Goal: Information Seeking & Learning: Find specific fact

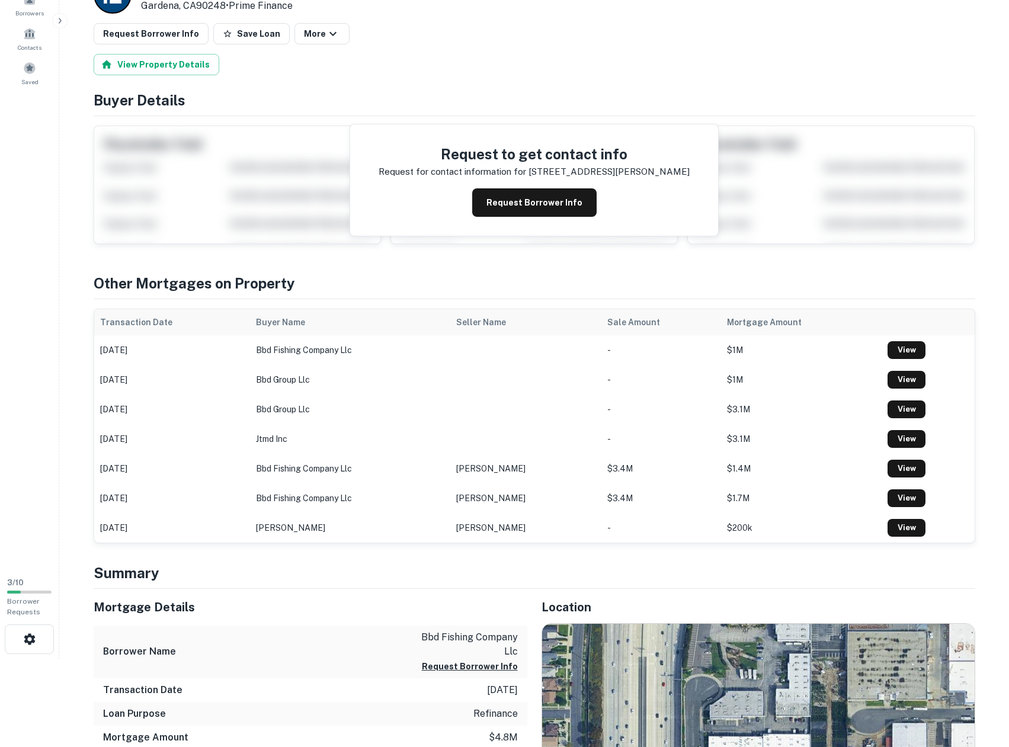
scroll to position [296, 0]
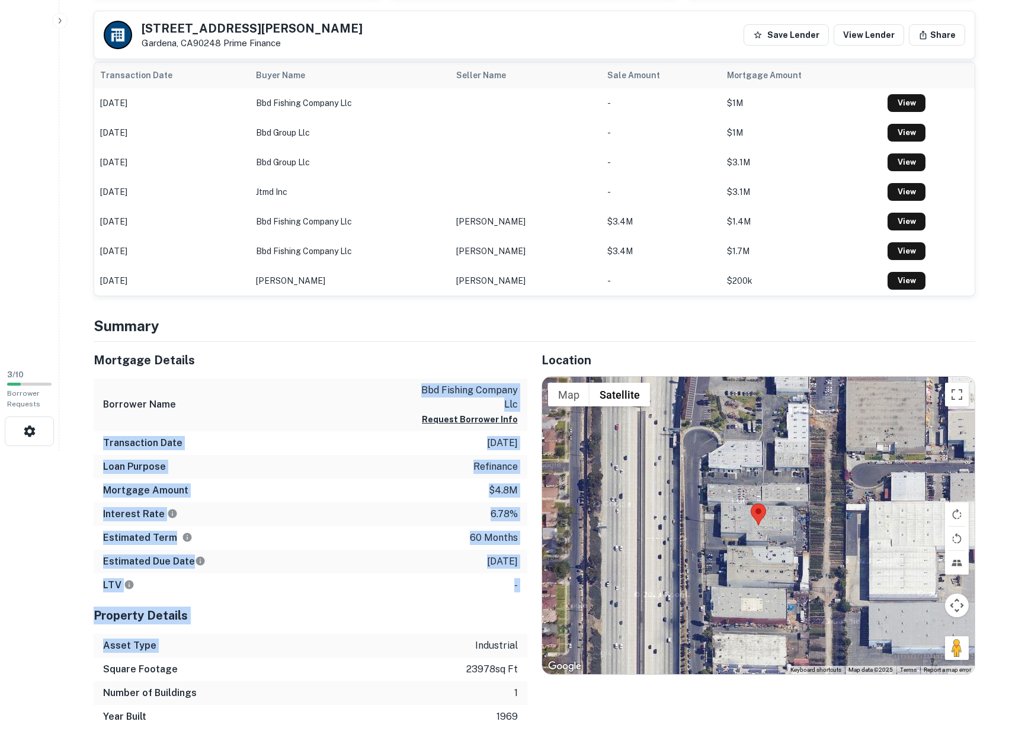
drag, startPoint x: 324, startPoint y: 381, endPoint x: 342, endPoint y: 639, distance: 258.4
click at [342, 639] on div "Mortgage Details Borrower Name bbd fishing company llc Request Borrower Info Tr…" at bounding box center [311, 535] width 434 height 387
click at [342, 639] on div "Asset Type industrial" at bounding box center [311, 646] width 434 height 24
drag, startPoint x: 342, startPoint y: 639, endPoint x: 327, endPoint y: 418, distance: 221.0
click at [327, 420] on div "Mortgage Details Borrower Name bbd fishing company llc Request Borrower Info Tr…" at bounding box center [311, 535] width 434 height 387
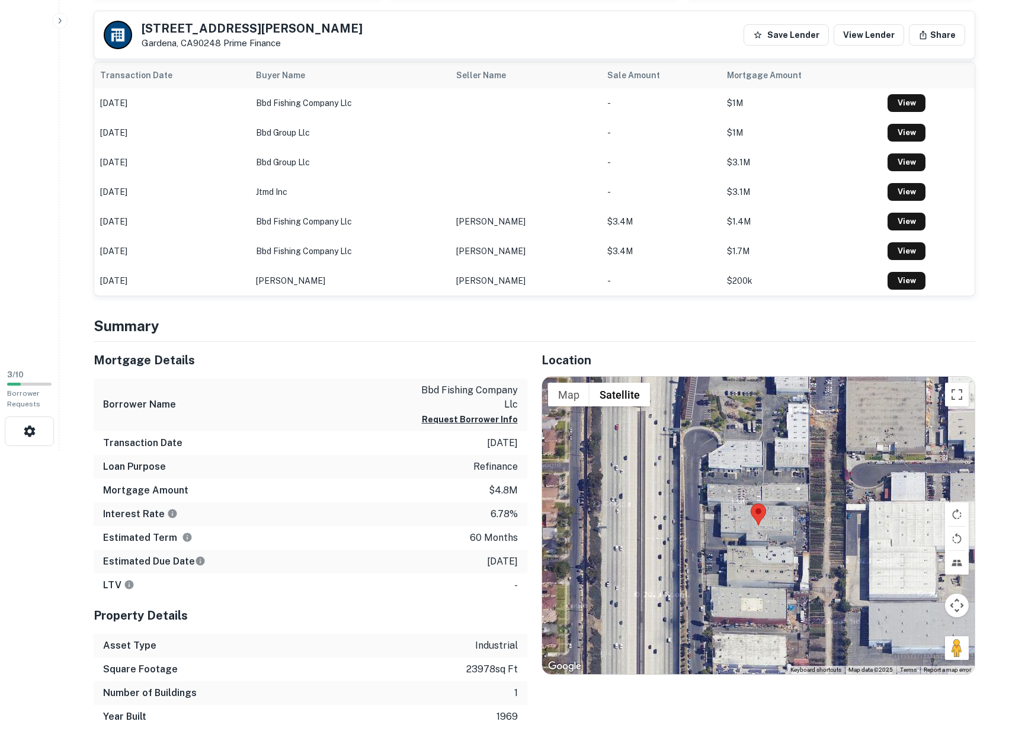
click at [327, 418] on div "Borrower Name bbd fishing company llc Request Borrower Info" at bounding box center [311, 405] width 434 height 53
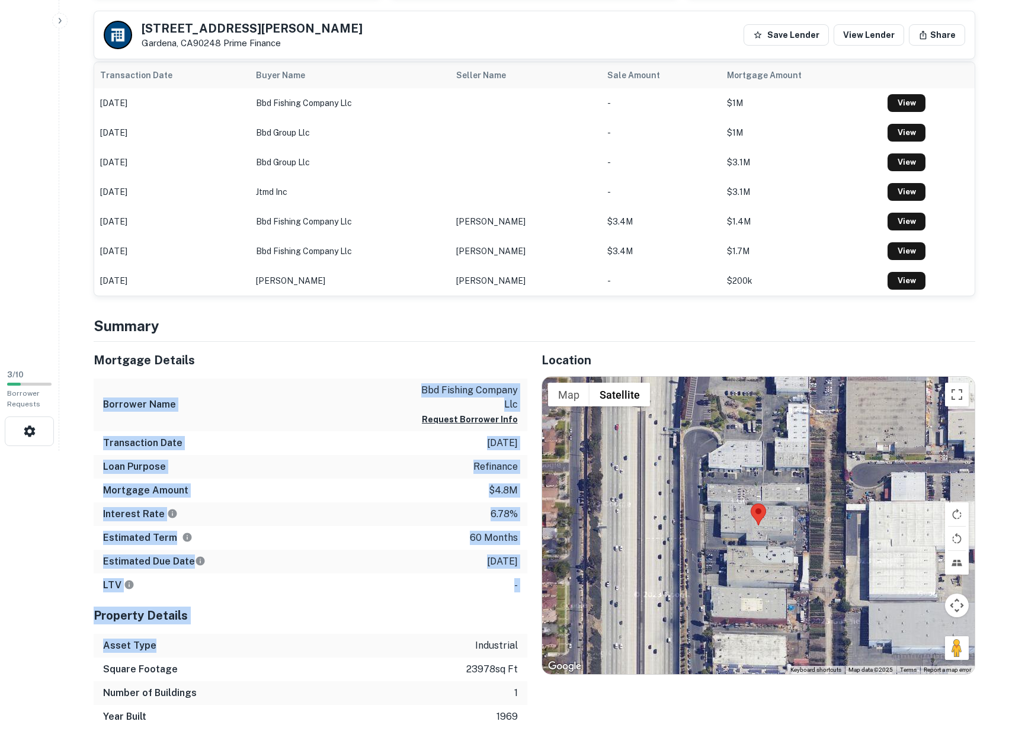
drag, startPoint x: 310, startPoint y: 493, endPoint x: 313, endPoint y: 636, distance: 143.4
click at [313, 636] on div "Mortgage Details Borrower Name bbd fishing company llc Request Borrower Info Tr…" at bounding box center [311, 535] width 434 height 387
click at [313, 636] on div "Asset Type industrial" at bounding box center [311, 646] width 434 height 24
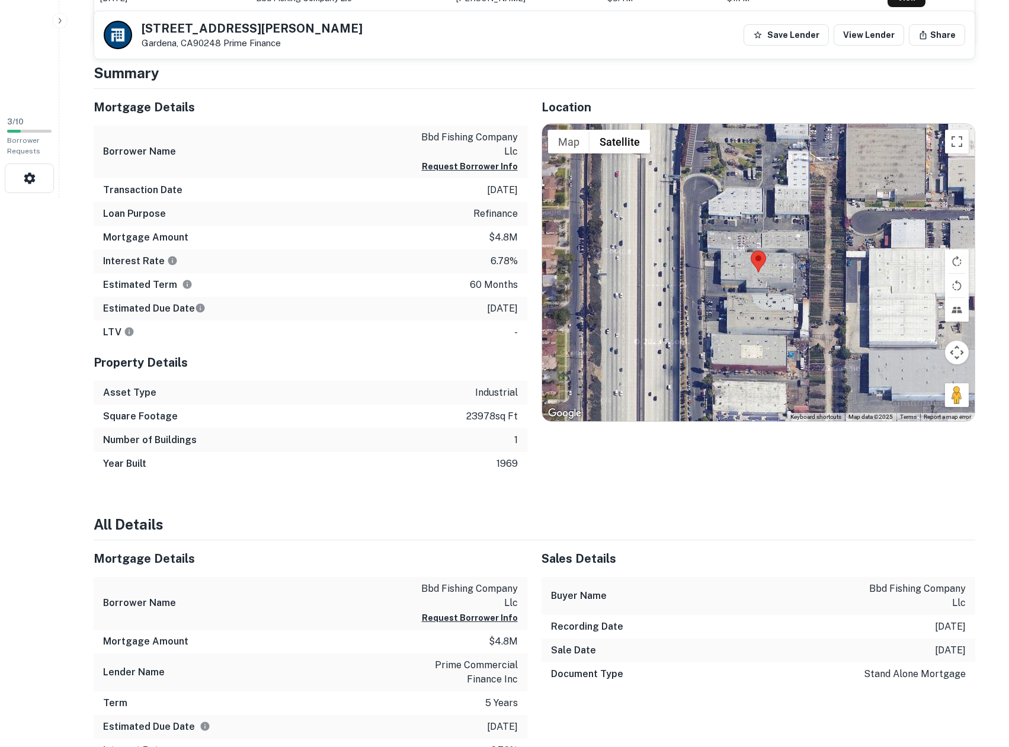
scroll to position [593, 0]
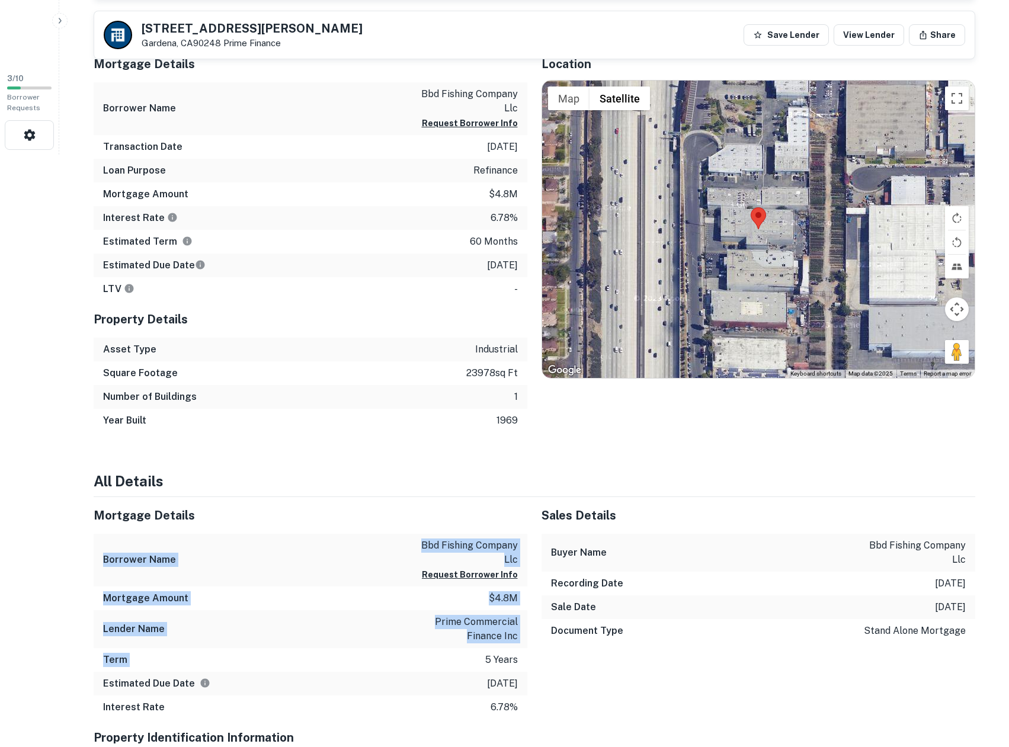
drag, startPoint x: 312, startPoint y: 530, endPoint x: 329, endPoint y: 668, distance: 139.7
click at [329, 668] on div "Mortgage Details Borrower Name bbd fishing company llc Request Borrower Info Mo…" at bounding box center [311, 608] width 434 height 222
click at [329, 668] on div "Term 5 years" at bounding box center [311, 660] width 434 height 24
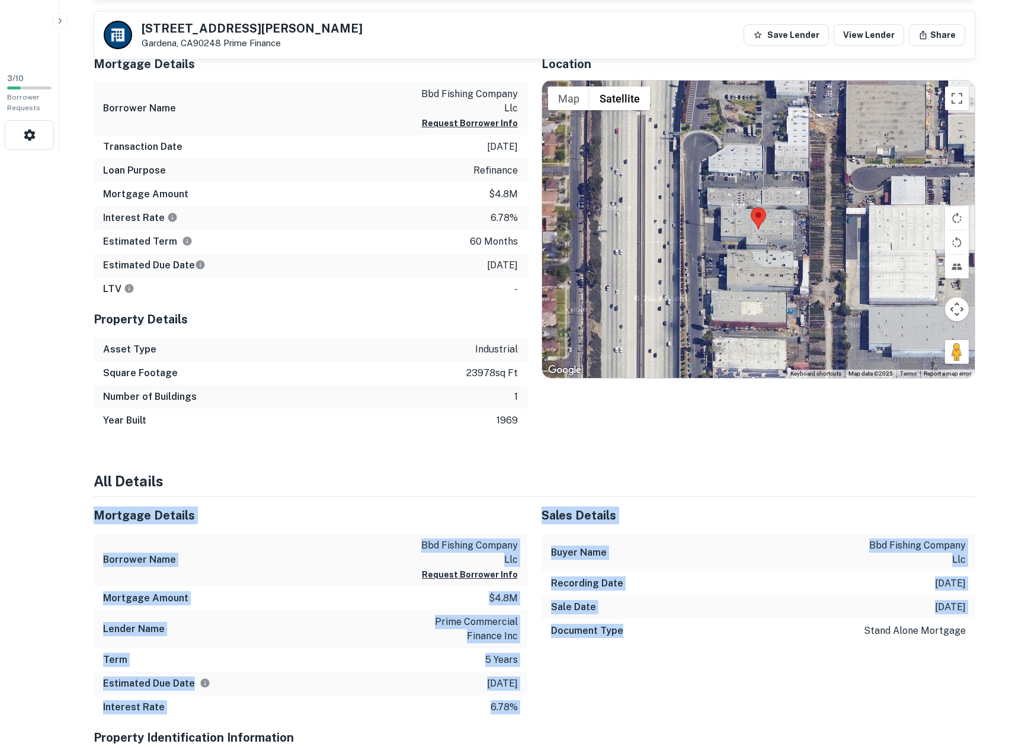
drag, startPoint x: 309, startPoint y: 486, endPoint x: 658, endPoint y: 709, distance: 413.6
click at [658, 709] on div "Sales Details Buyer Name bbd fishing company llc Recording Date [DATE] Sale Dat…" at bounding box center [751, 608] width 448 height 222
drag, startPoint x: 655, startPoint y: 709, endPoint x: 377, endPoint y: 409, distance: 409.2
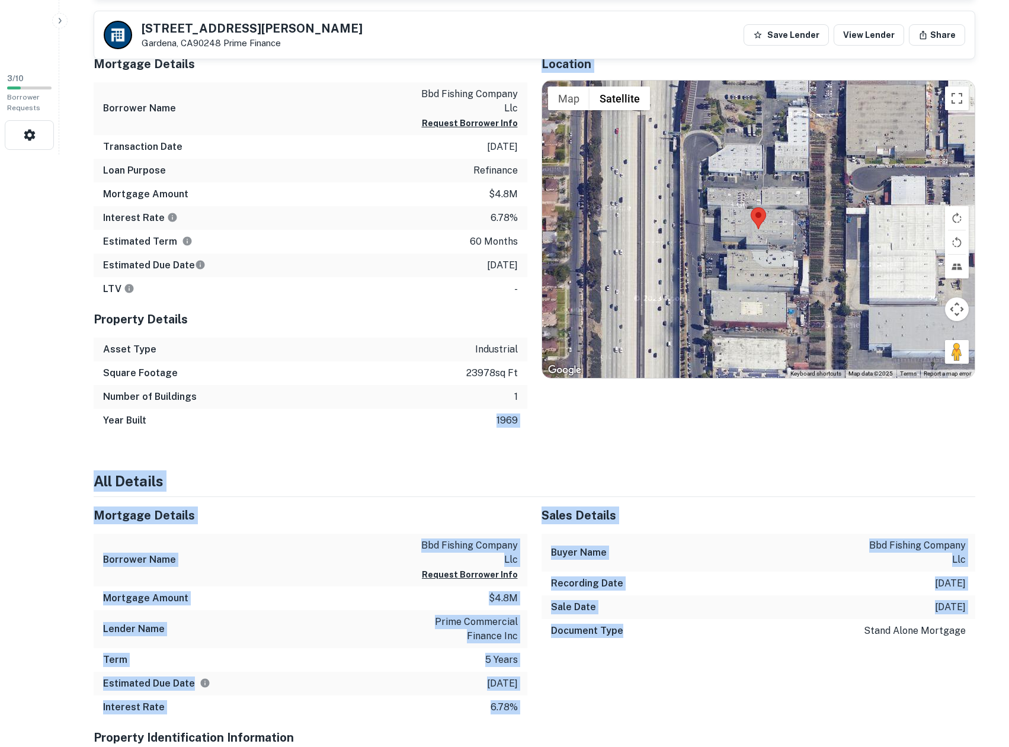
click at [377, 409] on div "Year Built 1969" at bounding box center [311, 421] width 434 height 24
drag, startPoint x: 443, startPoint y: 491, endPoint x: 655, endPoint y: 669, distance: 276.3
click at [655, 669] on div "Sales Details Buyer Name bbd fishing company llc Recording Date [DATE] Sale Dat…" at bounding box center [751, 608] width 448 height 222
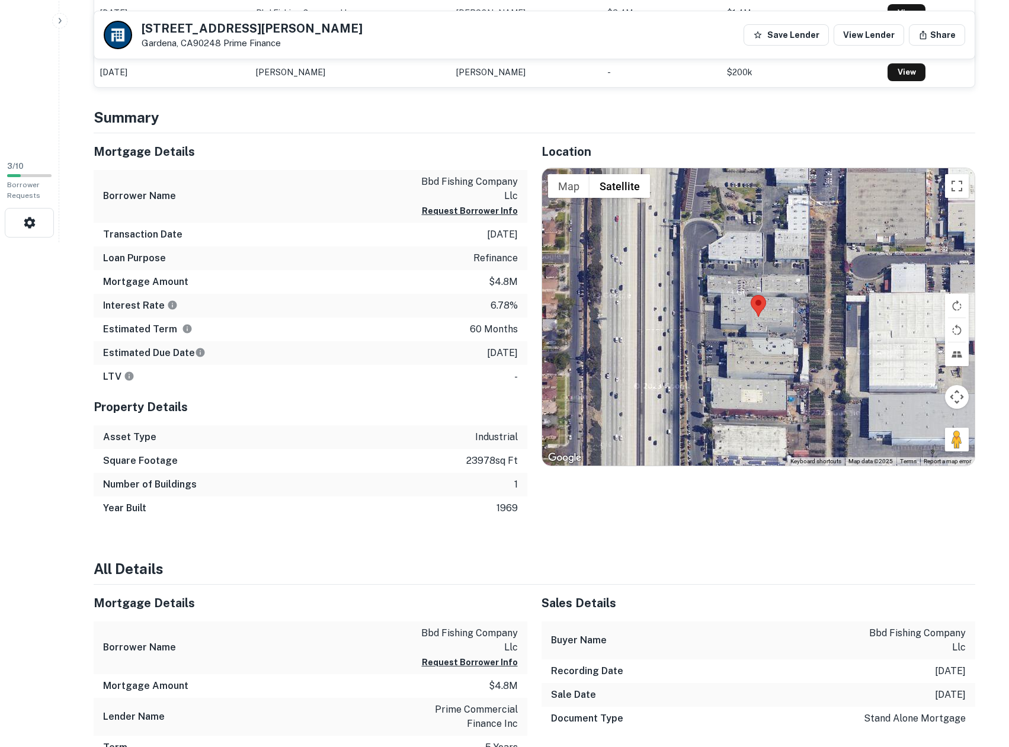
scroll to position [395, 0]
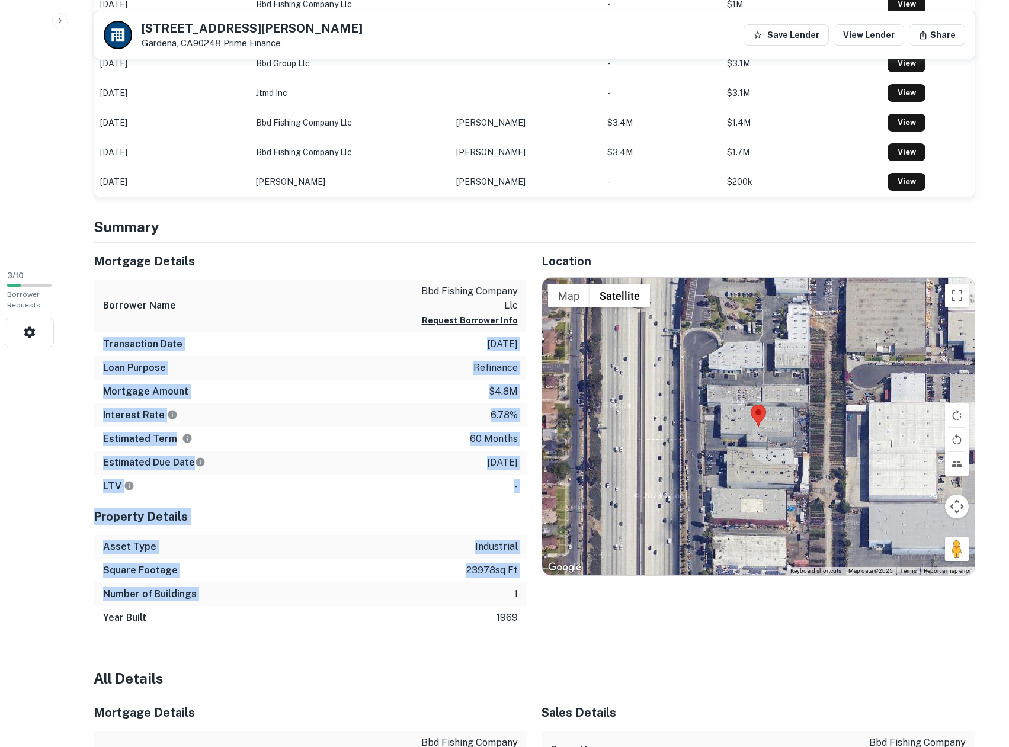
drag, startPoint x: 401, startPoint y: 492, endPoint x: 407, endPoint y: 603, distance: 111.6
click at [407, 603] on div "Mortgage Details Borrower Name bbd fishing company llc Request Borrower Info Tr…" at bounding box center [311, 436] width 434 height 387
click at [407, 603] on div "Number of Buildings 1" at bounding box center [311, 595] width 434 height 24
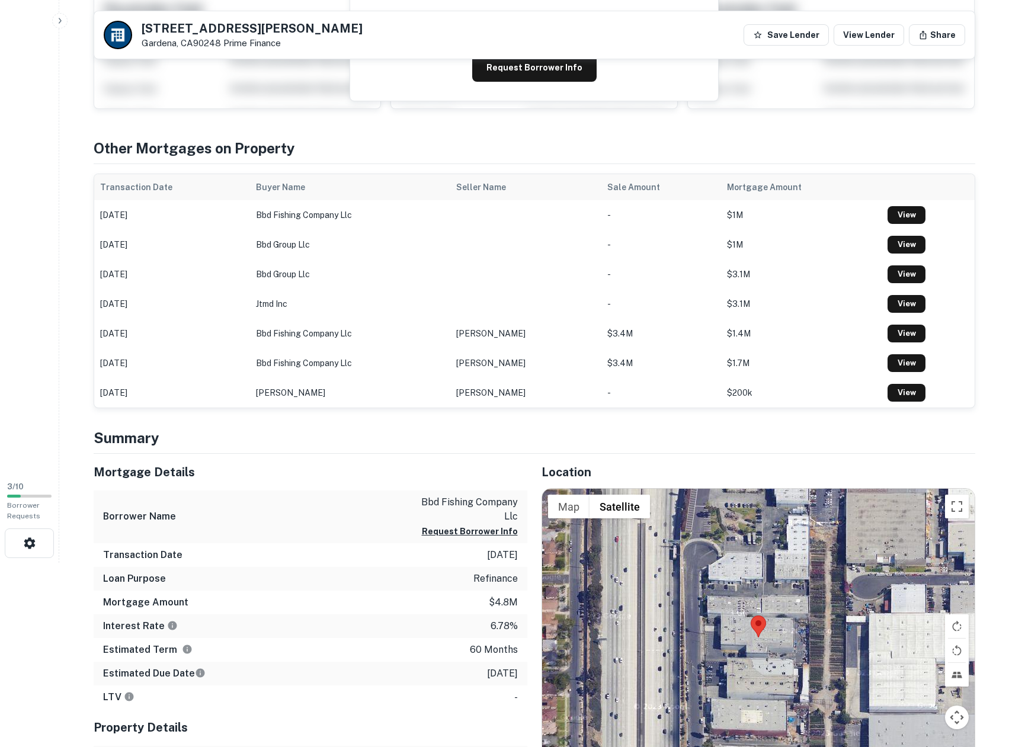
scroll to position [296, 0]
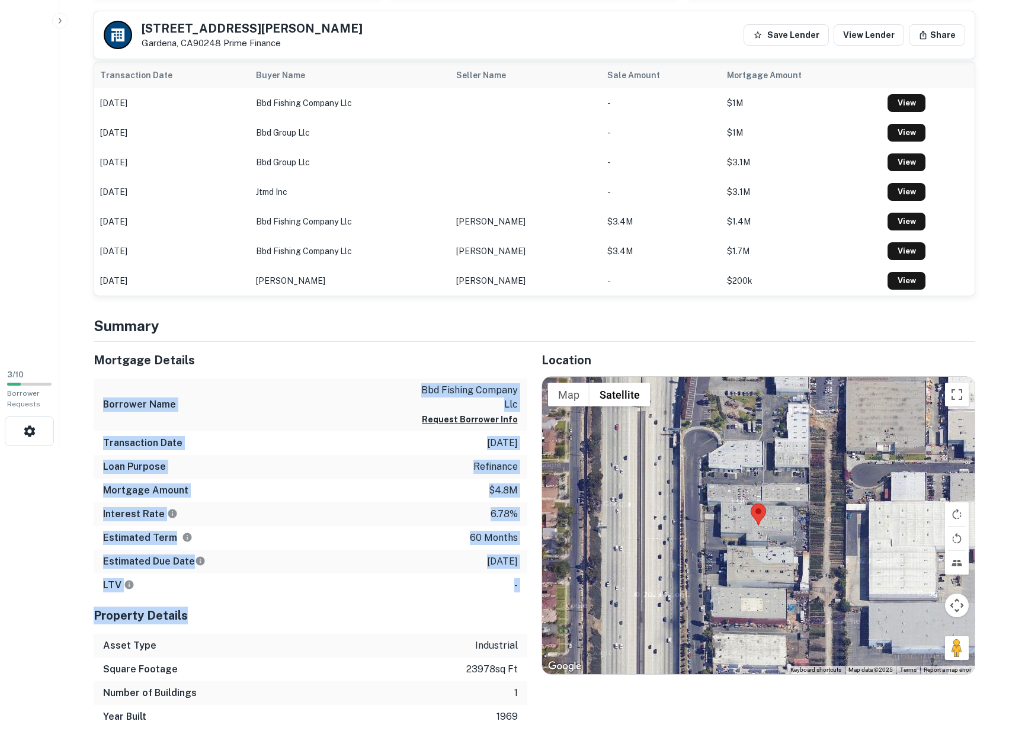
drag, startPoint x: 357, startPoint y: 369, endPoint x: 392, endPoint y: 631, distance: 264.2
click at [392, 631] on div "Mortgage Details Borrower Name bbd fishing company llc Request Borrower Info Tr…" at bounding box center [311, 535] width 434 height 387
click at [392, 630] on div "Property Details" at bounding box center [311, 615] width 434 height 37
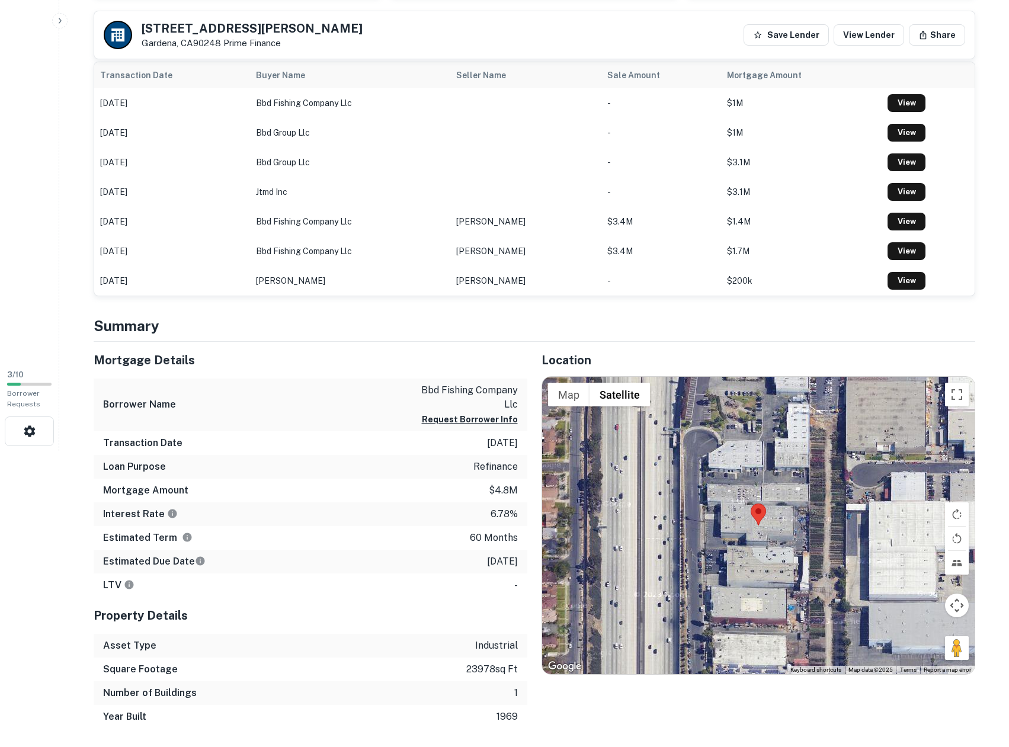
drag, startPoint x: 392, startPoint y: 626, endPoint x: 239, endPoint y: 632, distance: 153.6
click at [233, 631] on div "Property Details" at bounding box center [311, 615] width 434 height 37
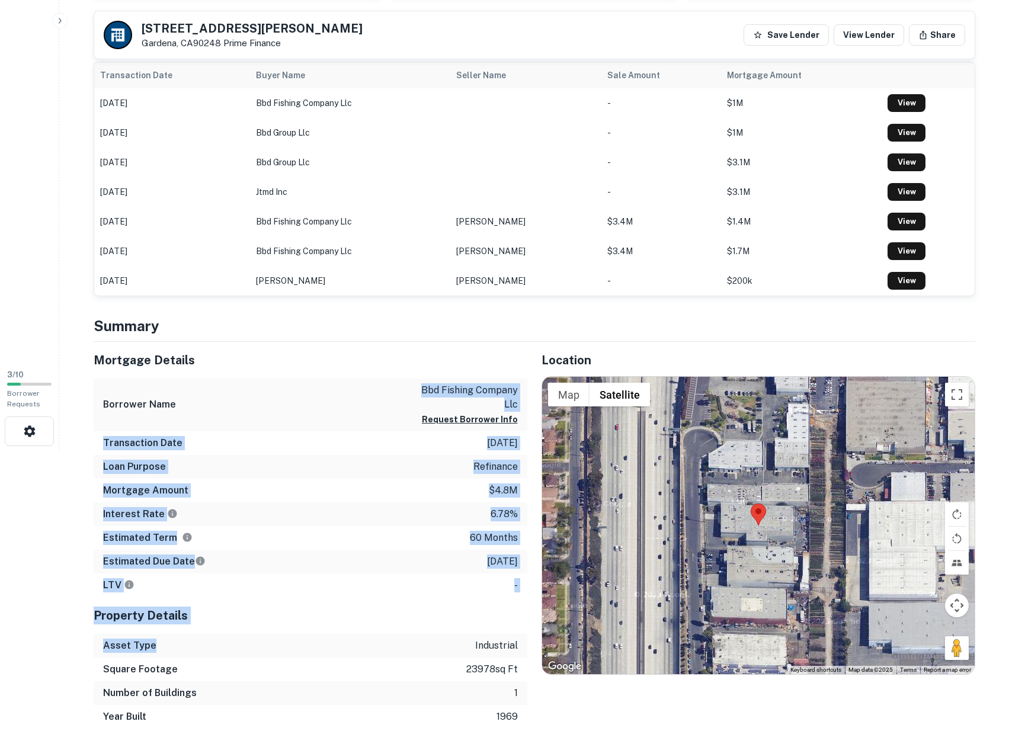
drag, startPoint x: 280, startPoint y: 632, endPoint x: 285, endPoint y: 370, distance: 262.6
click at [285, 370] on div "Mortgage Details Borrower Name bbd fishing company llc Request Borrower Info Tr…" at bounding box center [311, 535] width 434 height 387
click at [285, 370] on div "Mortgage Details" at bounding box center [311, 360] width 434 height 37
drag, startPoint x: 314, startPoint y: 602, endPoint x: 318, endPoint y: 612, distance: 10.7
click at [318, 612] on div "Mortgage Details Borrower Name bbd fishing company llc Request Borrower Info Tr…" at bounding box center [311, 535] width 434 height 387
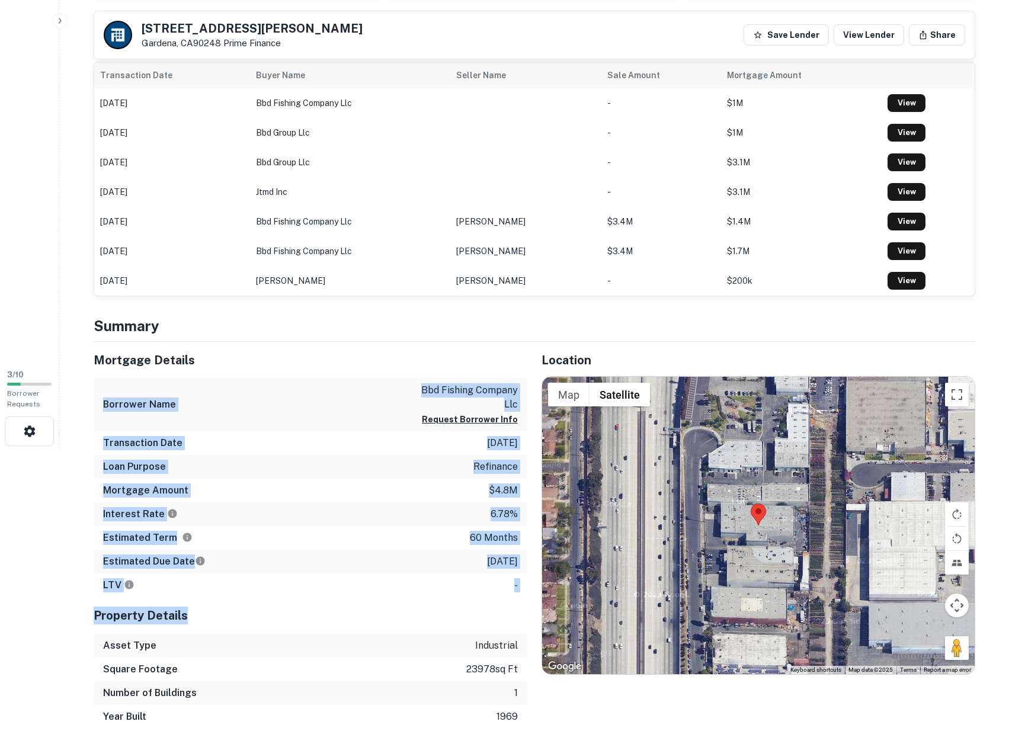
click at [318, 612] on h5 "Property Details" at bounding box center [311, 616] width 434 height 18
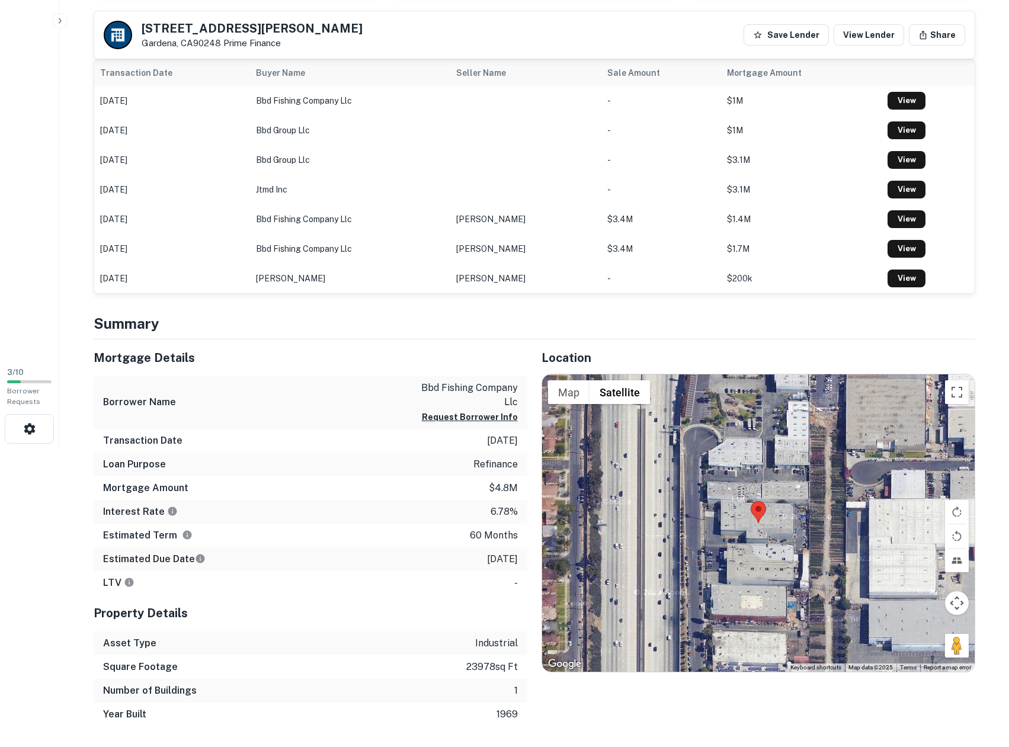
scroll to position [494, 0]
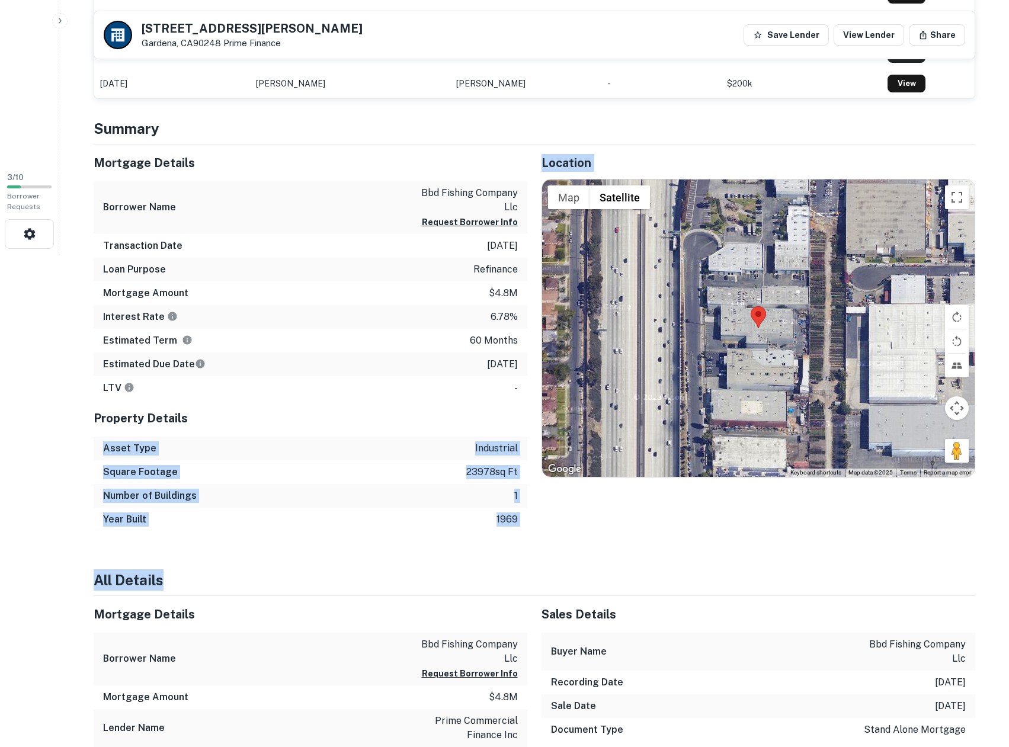
drag, startPoint x: 347, startPoint y: 415, endPoint x: 344, endPoint y: 582, distance: 167.1
click at [344, 582] on h4 "All Details" at bounding box center [535, 579] width 882 height 21
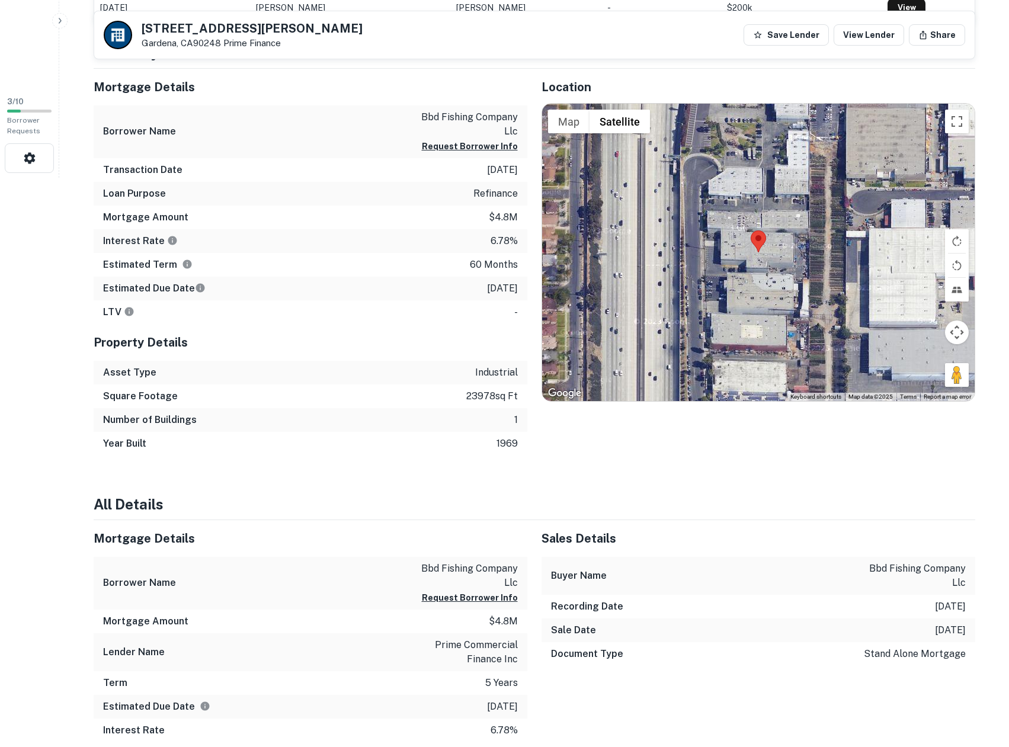
scroll to position [692, 0]
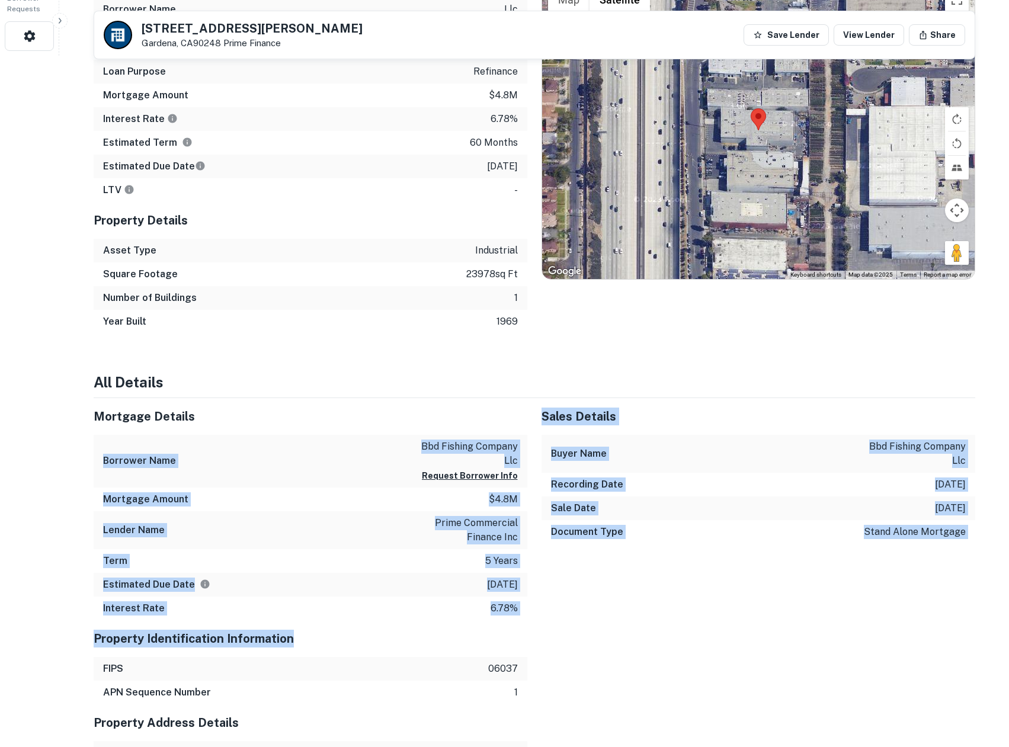
drag, startPoint x: 391, startPoint y: 600, endPoint x: 403, endPoint y: 642, distance: 43.7
click at [403, 642] on h5 "Property Identification Information" at bounding box center [311, 639] width 434 height 18
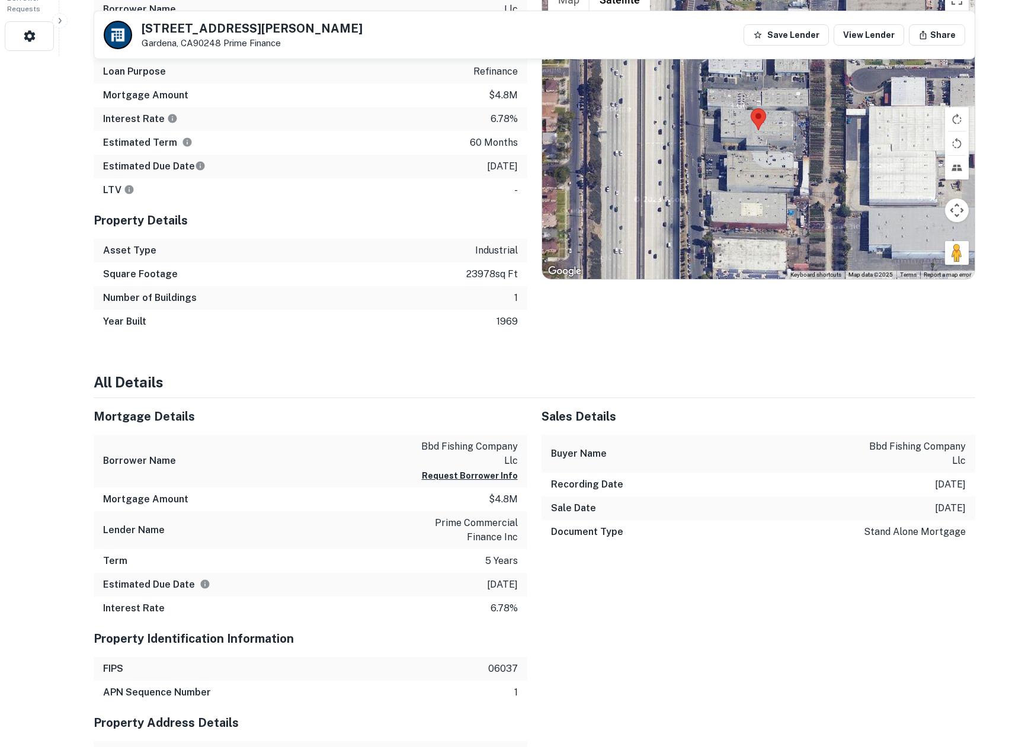
drag, startPoint x: 403, startPoint y: 642, endPoint x: 334, endPoint y: 642, distance: 68.7
click at [334, 642] on h5 "Property Identification Information" at bounding box center [311, 639] width 434 height 18
drag, startPoint x: 353, startPoint y: 631, endPoint x: 271, endPoint y: 631, distance: 81.2
click at [271, 631] on h5 "Property Identification Information" at bounding box center [311, 639] width 434 height 18
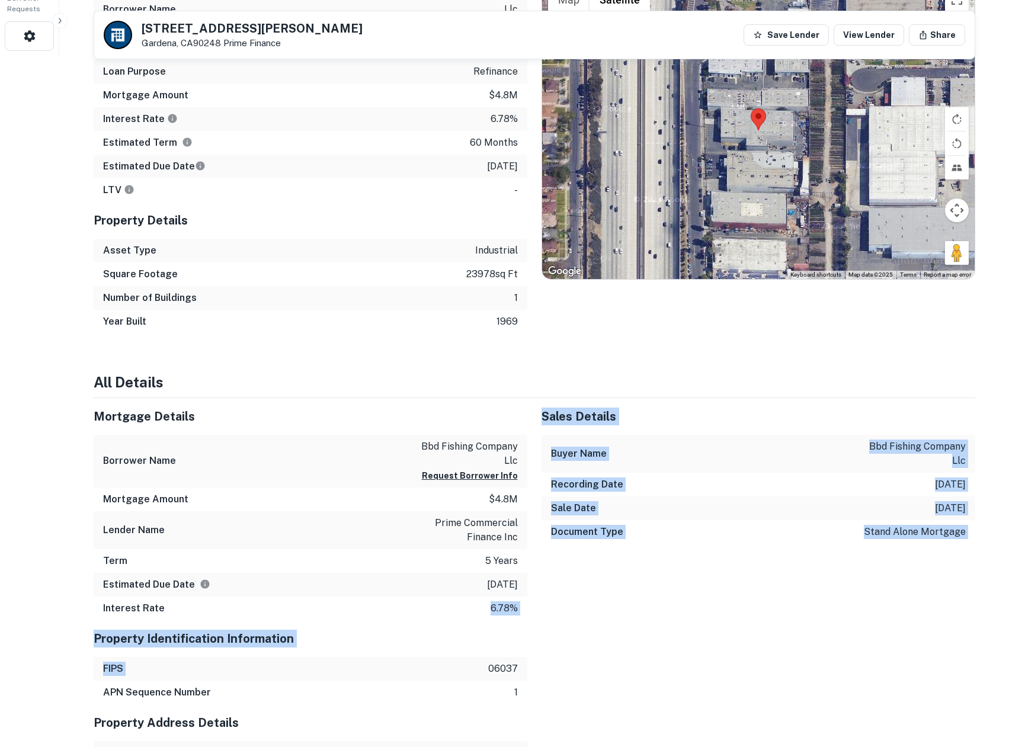
drag, startPoint x: 297, startPoint y: 599, endPoint x: 311, endPoint y: 680, distance: 82.4
click at [311, 680] on div "FIPS 06037" at bounding box center [311, 669] width 434 height 24
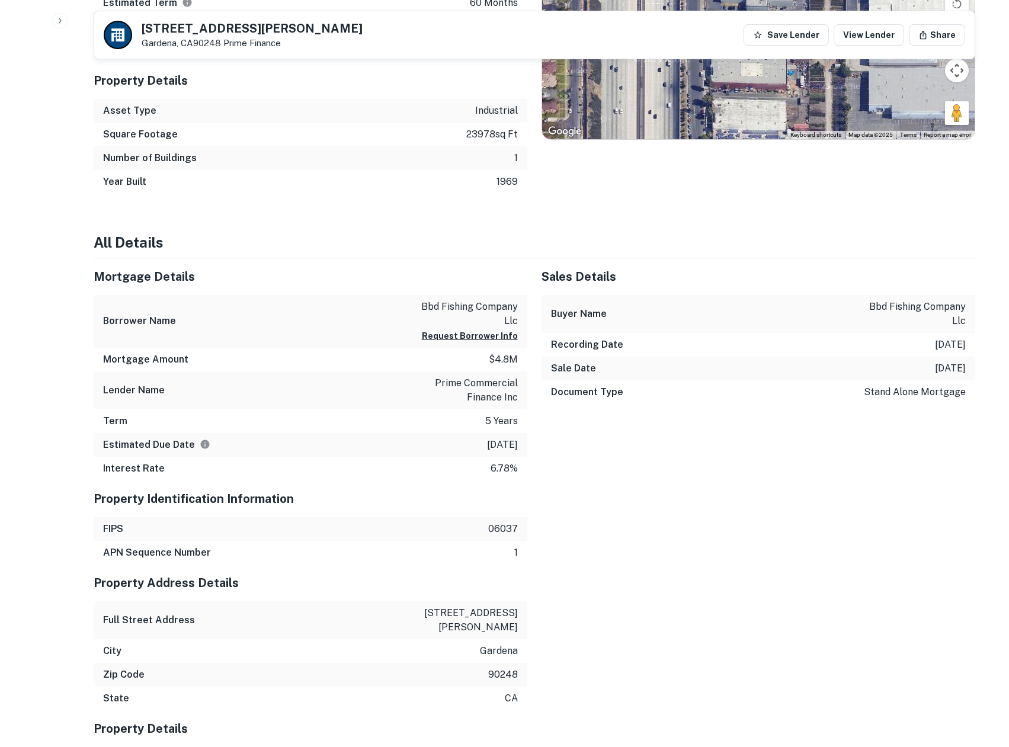
scroll to position [889, 0]
